Goal: Book appointment/travel/reservation

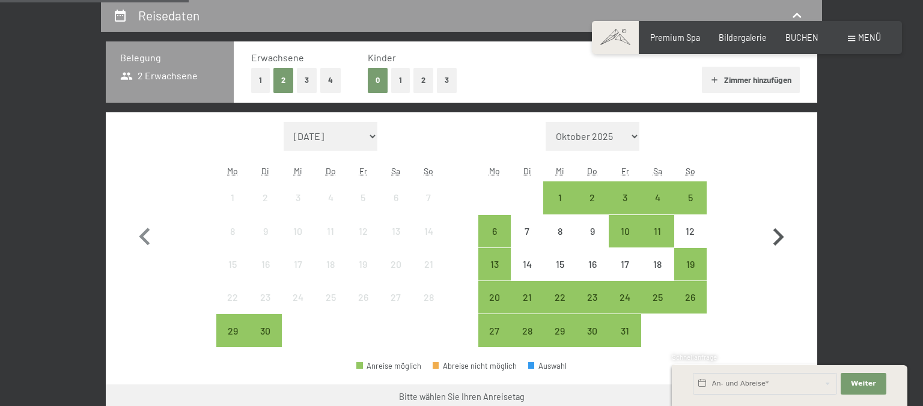
scroll to position [253, 0]
click at [784, 237] on icon "button" at bounding box center [777, 237] width 35 height 35
select select "[DATE]"
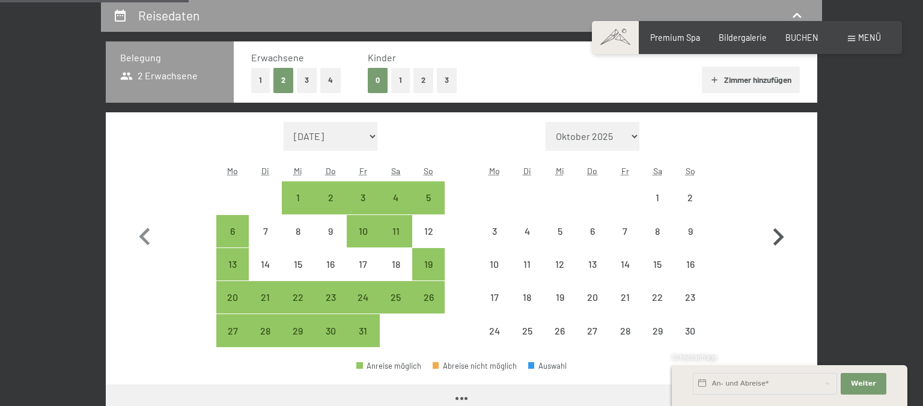
click at [784, 237] on icon "button" at bounding box center [777, 237] width 35 height 35
select select "[DATE]"
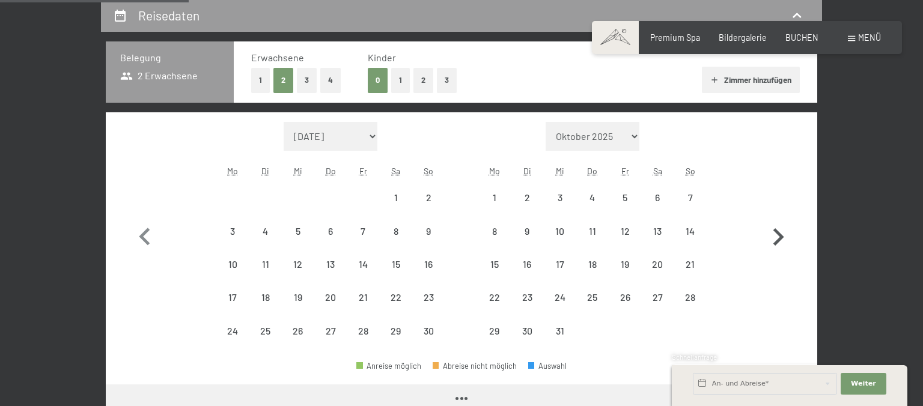
click at [784, 237] on icon "button" at bounding box center [777, 237] width 35 height 35
select select "[DATE]"
click at [784, 238] on icon "button" at bounding box center [777, 237] width 35 height 35
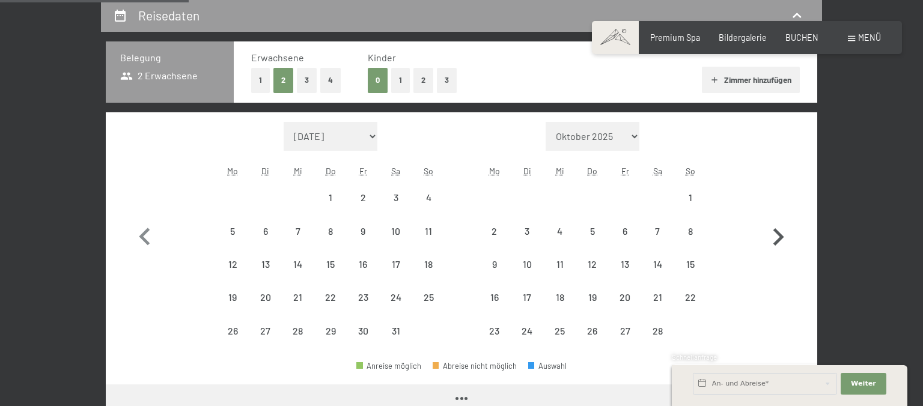
select select "[DATE]"
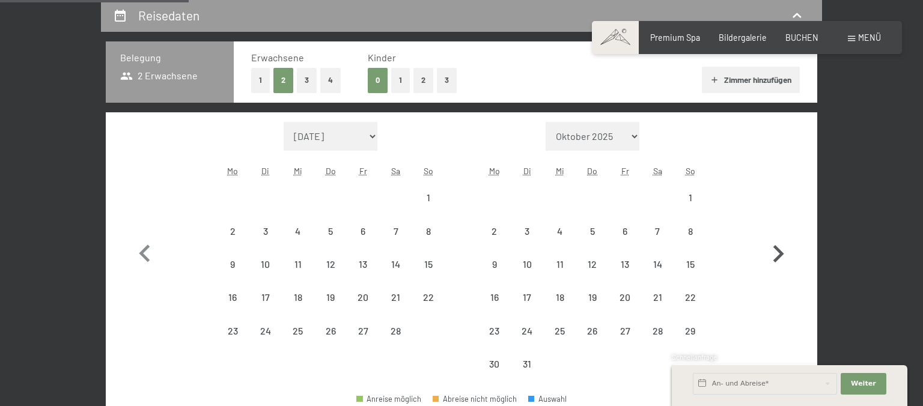
click at [784, 238] on icon "button" at bounding box center [777, 254] width 35 height 35
select select "[DATE]"
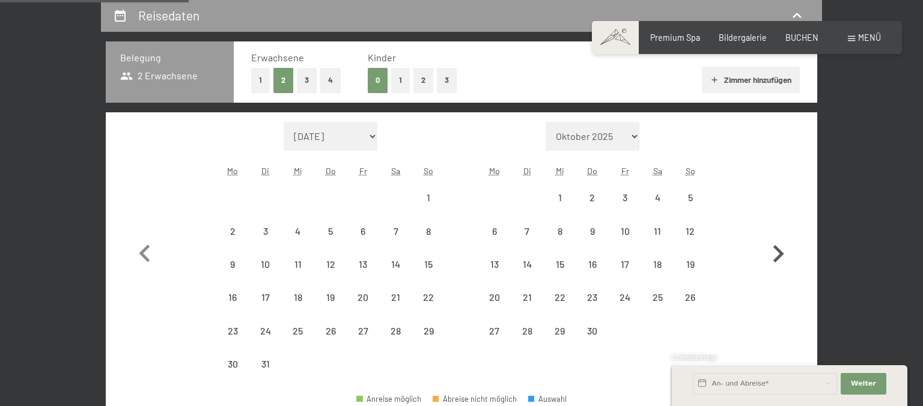
select select "[DATE]"
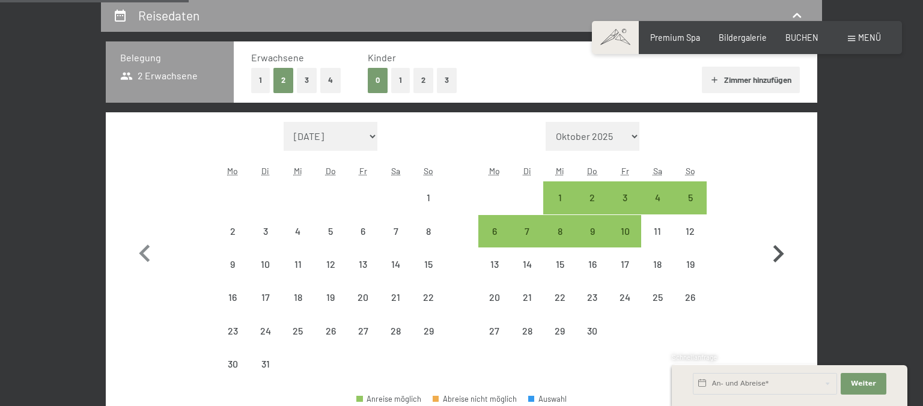
select select "[DATE]"
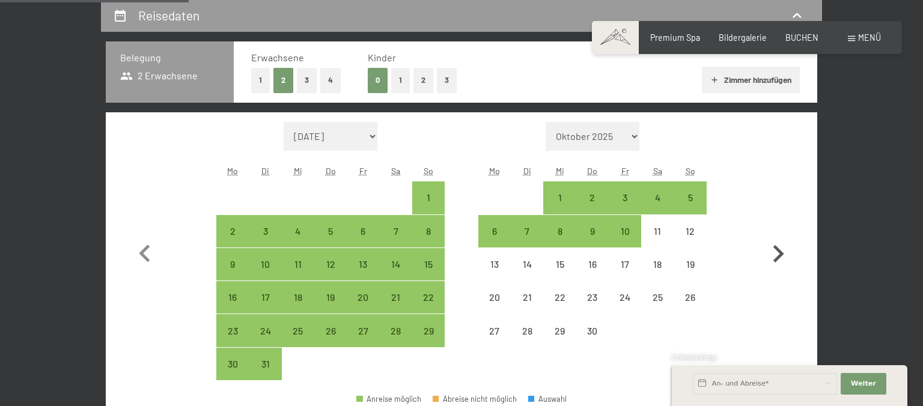
click at [784, 247] on icon "button" at bounding box center [777, 254] width 35 height 35
select select "[DATE]"
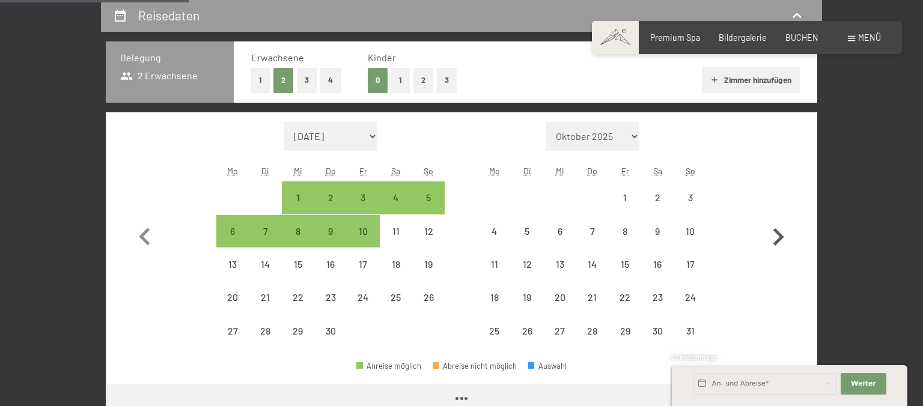
click at [784, 247] on icon "button" at bounding box center [777, 237] width 35 height 35
select select "[DATE]"
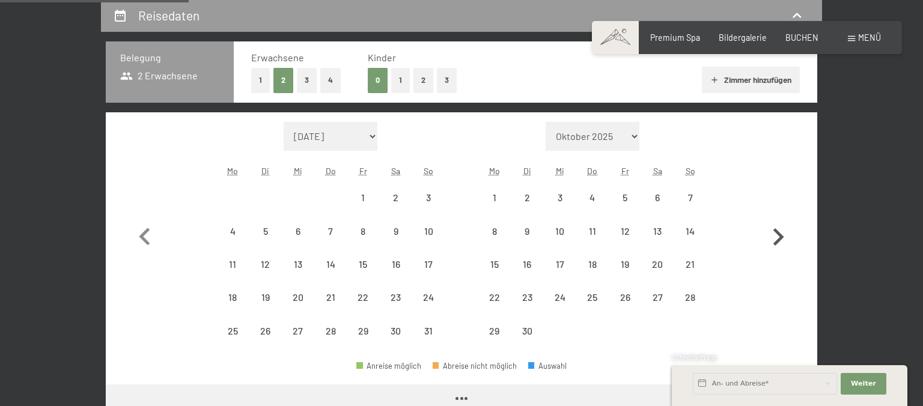
click at [784, 247] on icon "button" at bounding box center [777, 237] width 35 height 35
select select "[DATE]"
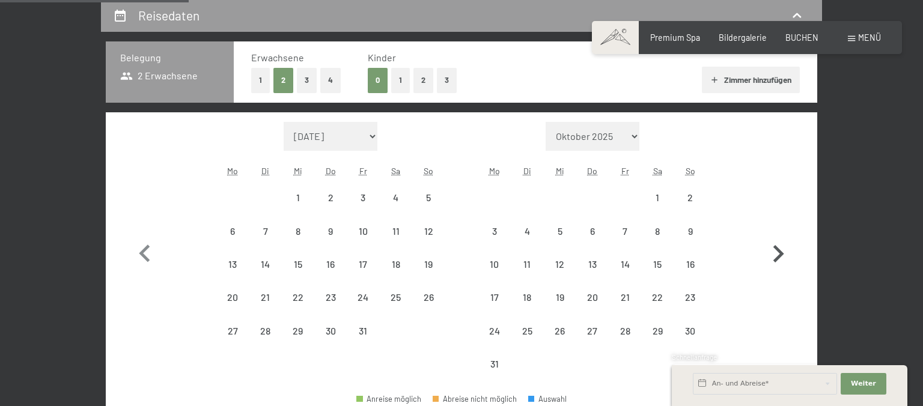
click at [784, 247] on icon "button" at bounding box center [777, 254] width 35 height 35
select select "[DATE]"
click at [784, 248] on icon "button" at bounding box center [777, 254] width 35 height 35
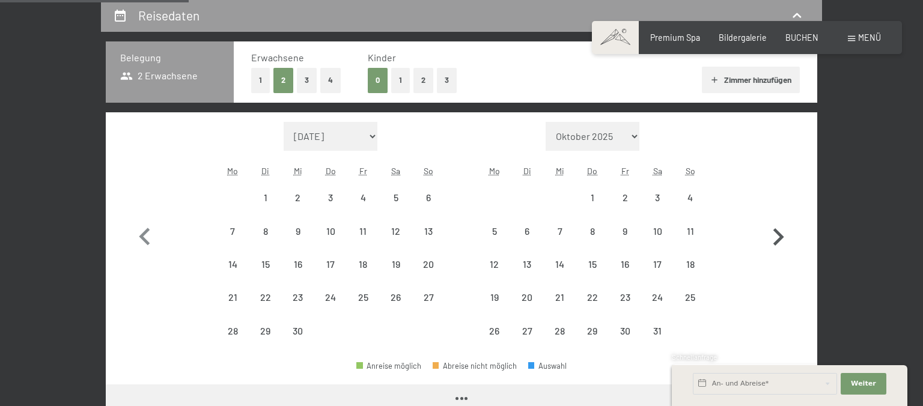
click at [784, 249] on icon "button" at bounding box center [777, 237] width 35 height 35
select select "[DATE]"
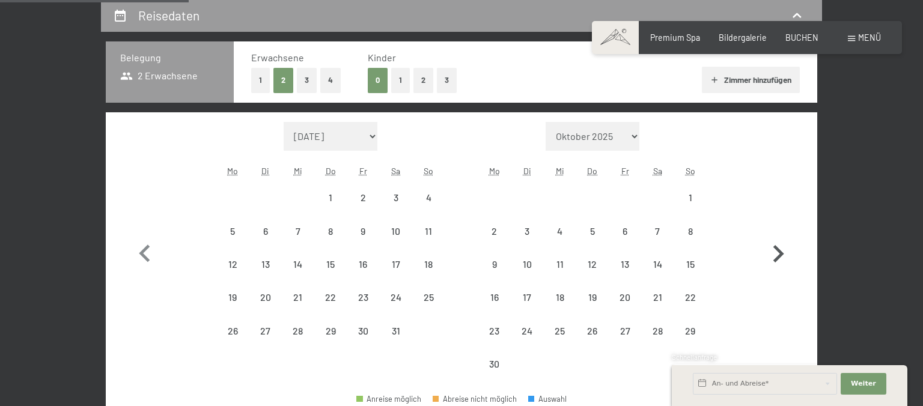
click at [784, 249] on icon "button" at bounding box center [777, 254] width 35 height 35
select select "[DATE]"
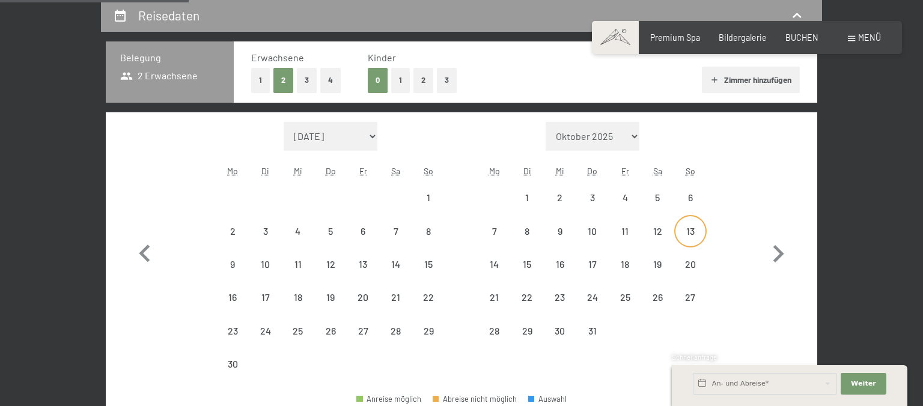
select select "[DATE]"
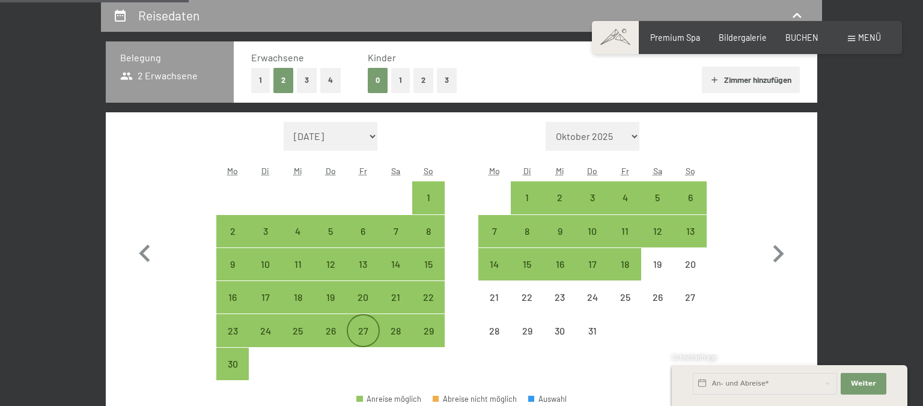
click at [361, 335] on div "27" at bounding box center [363, 341] width 30 height 30
select select "[DATE]"
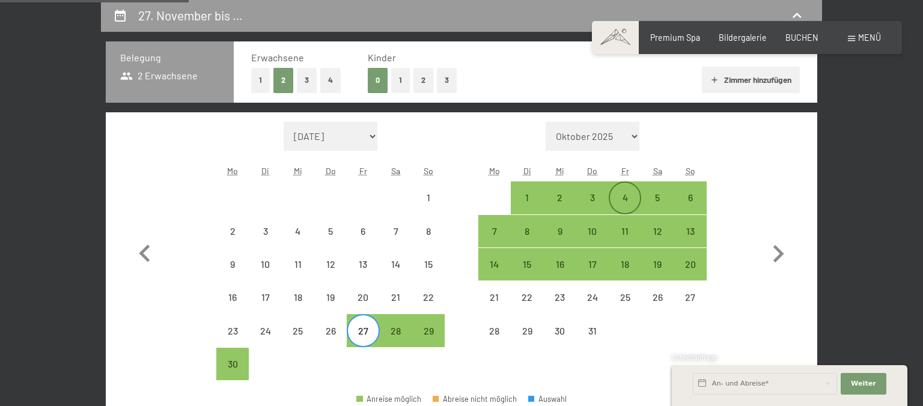
click at [631, 203] on div "4" at bounding box center [625, 208] width 30 height 30
select select "[DATE]"
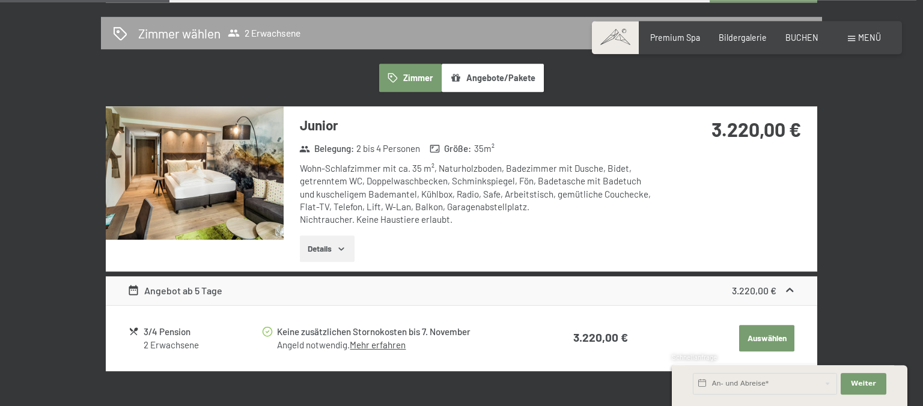
scroll to position [761, 0]
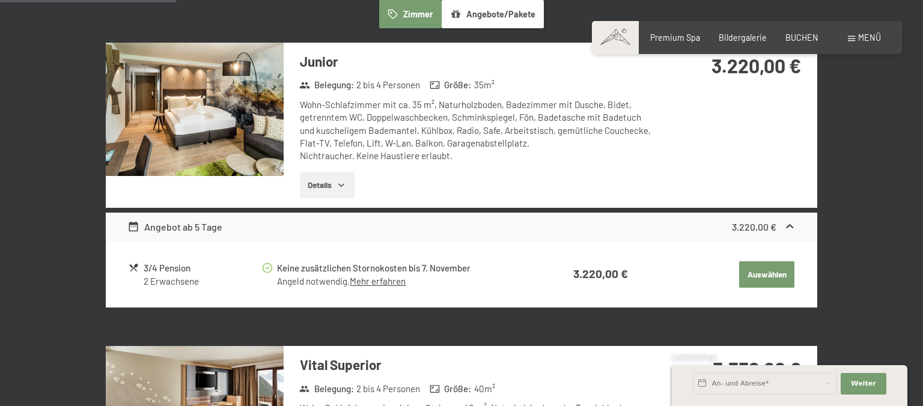
click at [362, 282] on link "Mehr erfahren" at bounding box center [378, 281] width 56 height 11
